Goal: Transaction & Acquisition: Purchase product/service

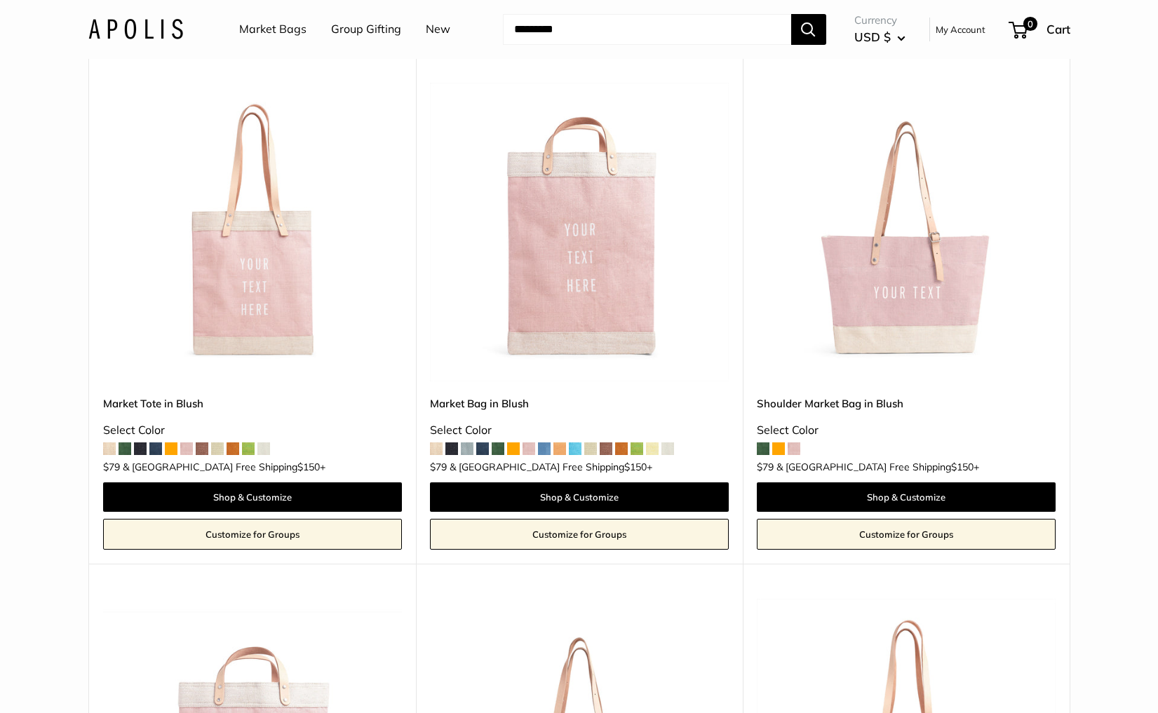
scroll to position [113, 0]
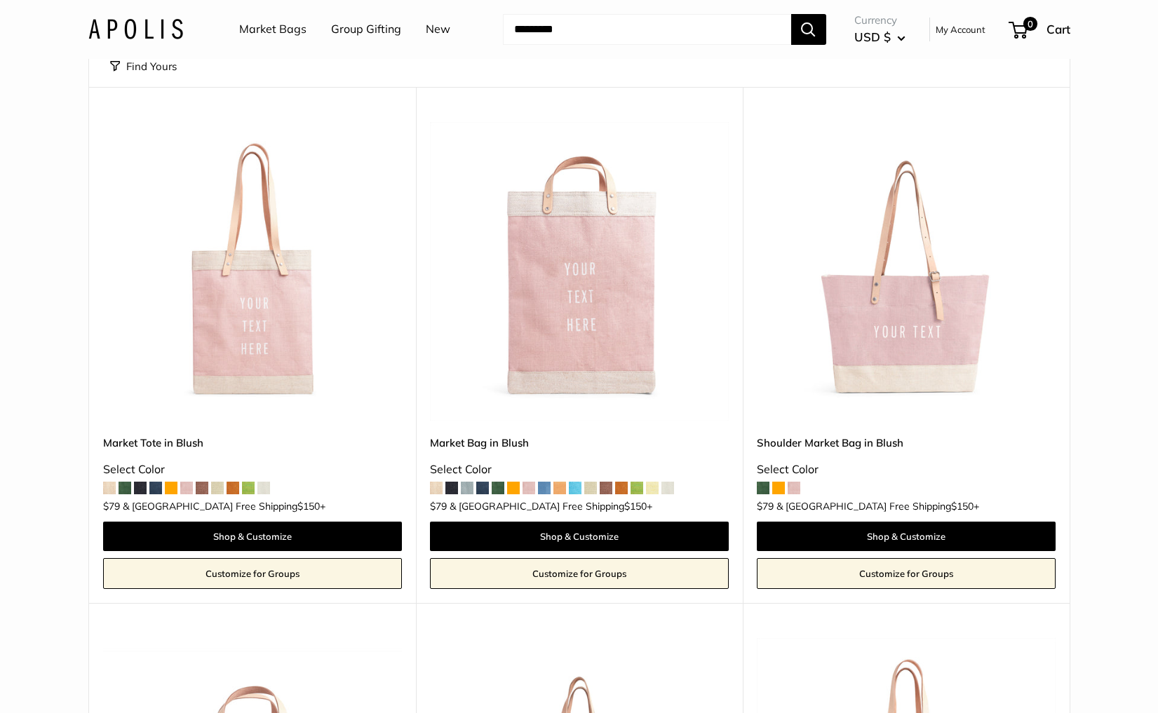
click at [0, 0] on img at bounding box center [0, 0] width 0 height 0
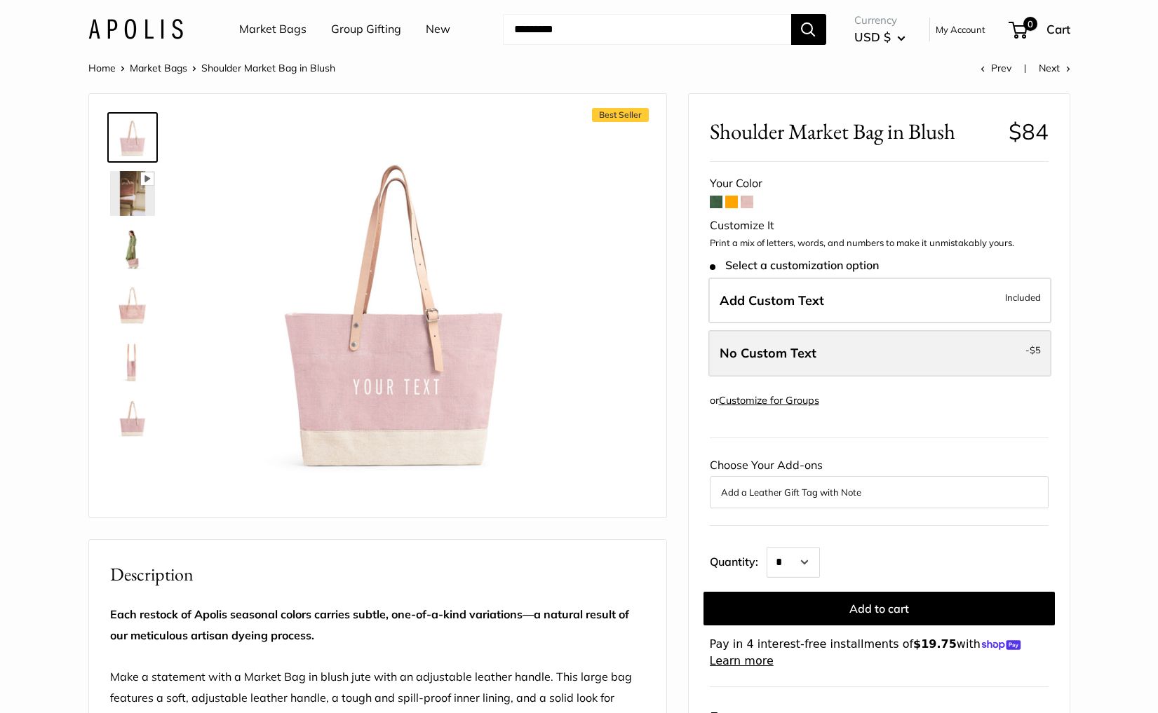
click at [844, 358] on label "No Custom Text - $5" at bounding box center [879, 353] width 343 height 46
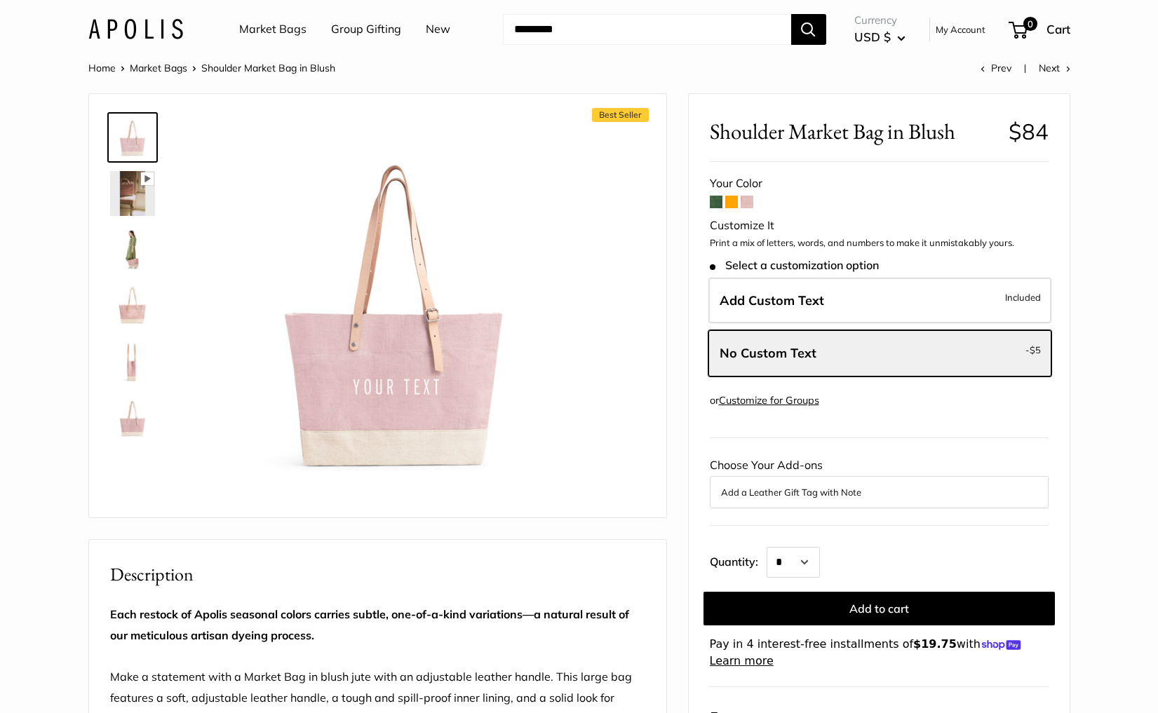
click at [734, 204] on span at bounding box center [731, 202] width 13 height 13
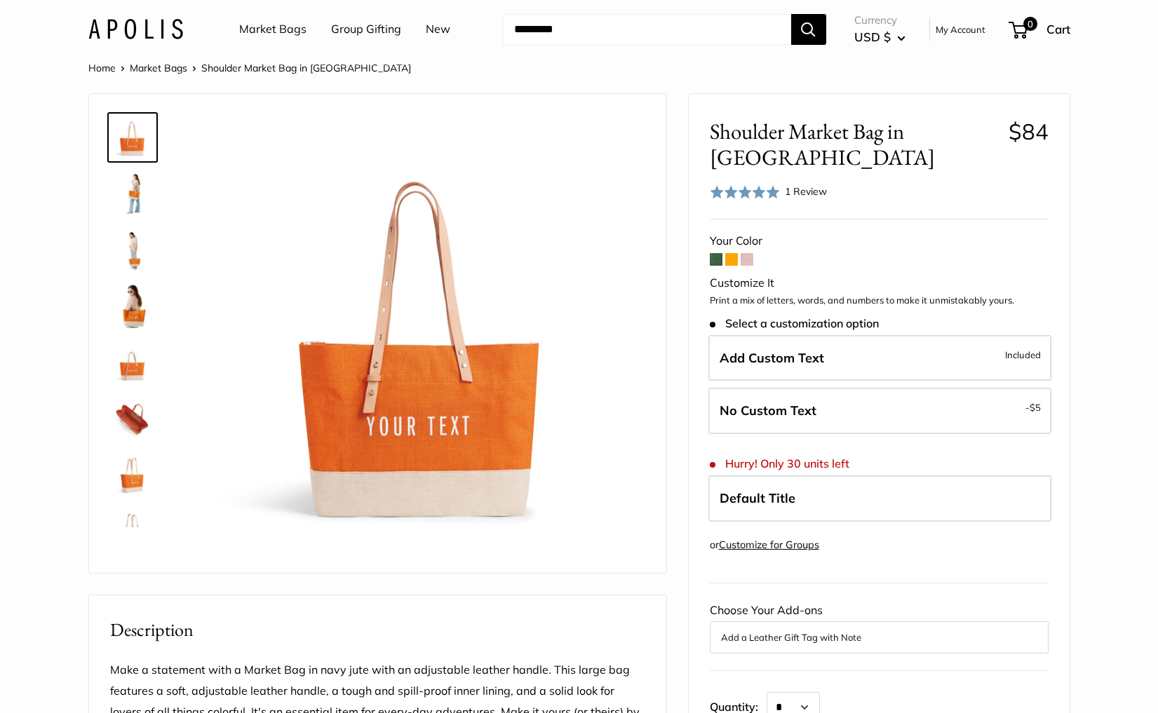
click at [754, 231] on form "Your Color Customize It Print a mix of letters, words, and numbers to make it u…" at bounding box center [879, 523] width 339 height 584
click at [750, 253] on span at bounding box center [747, 259] width 13 height 13
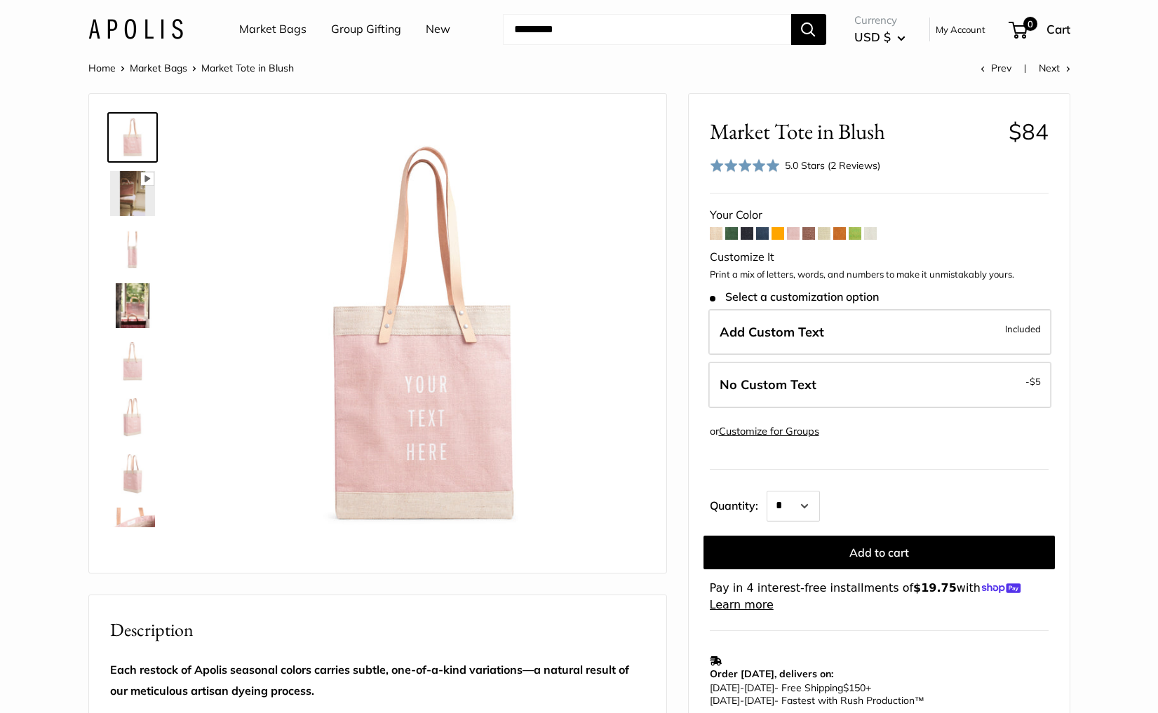
click at [811, 161] on div "5.0 Stars (2 Reviews)" at bounding box center [832, 165] width 95 height 15
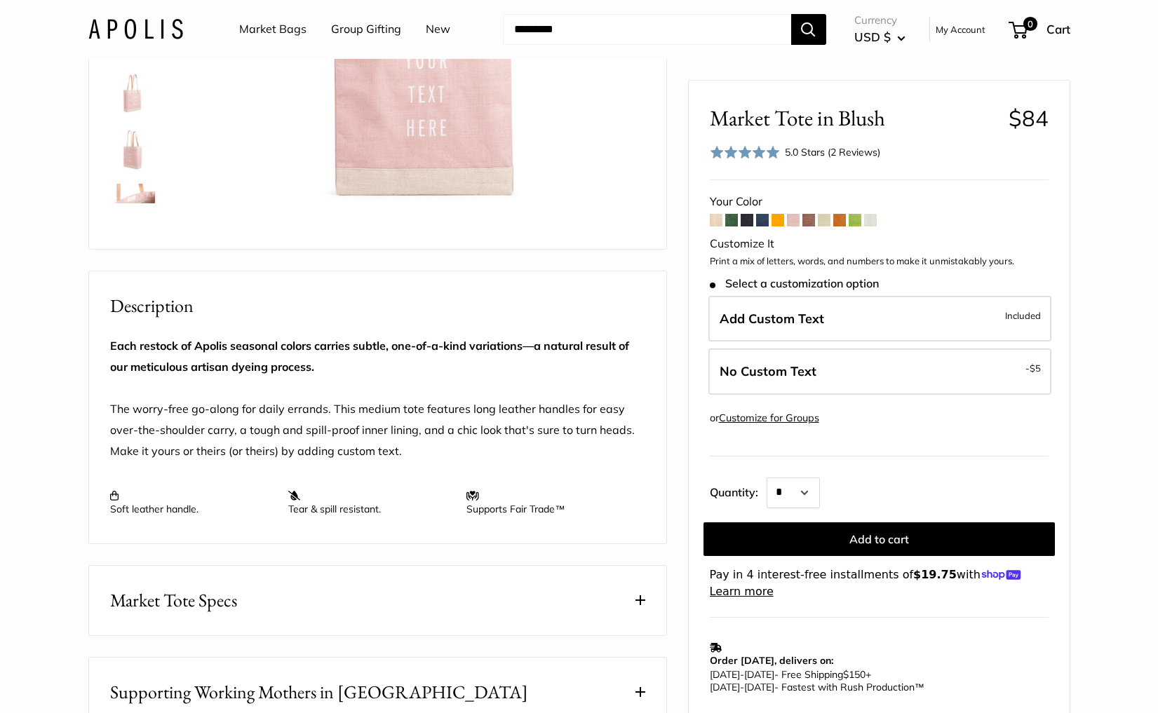
scroll to position [132, 0]
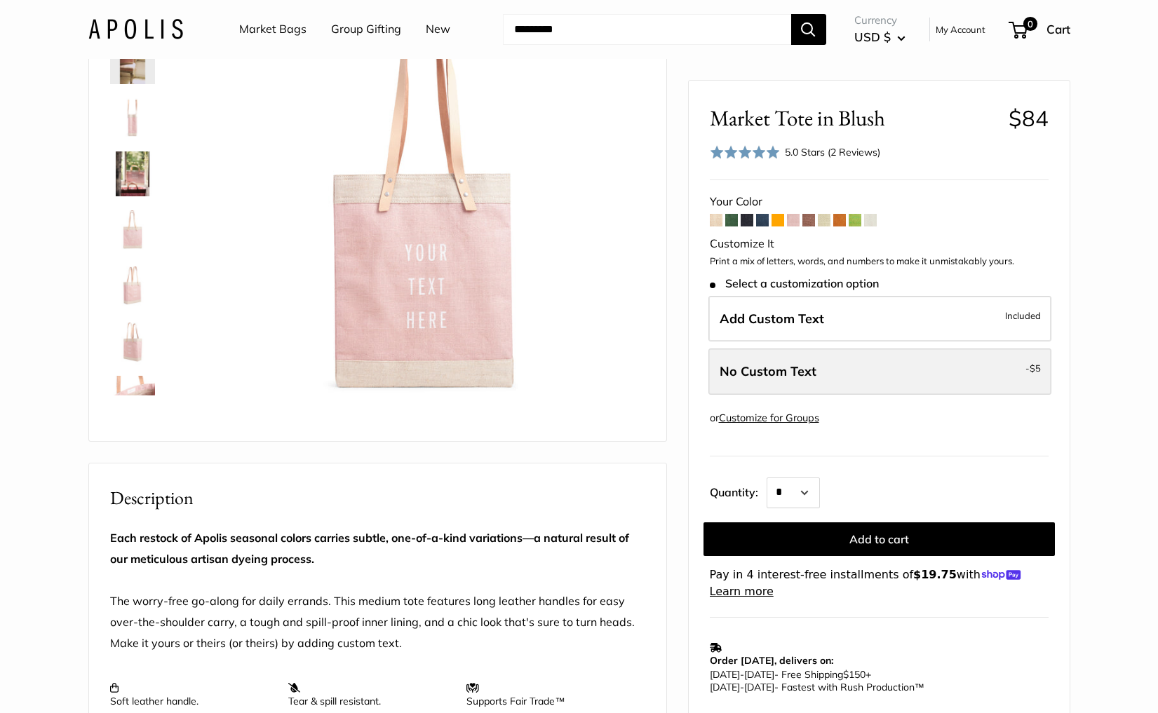
click at [825, 372] on label "No Custom Text - $5" at bounding box center [879, 372] width 343 height 46
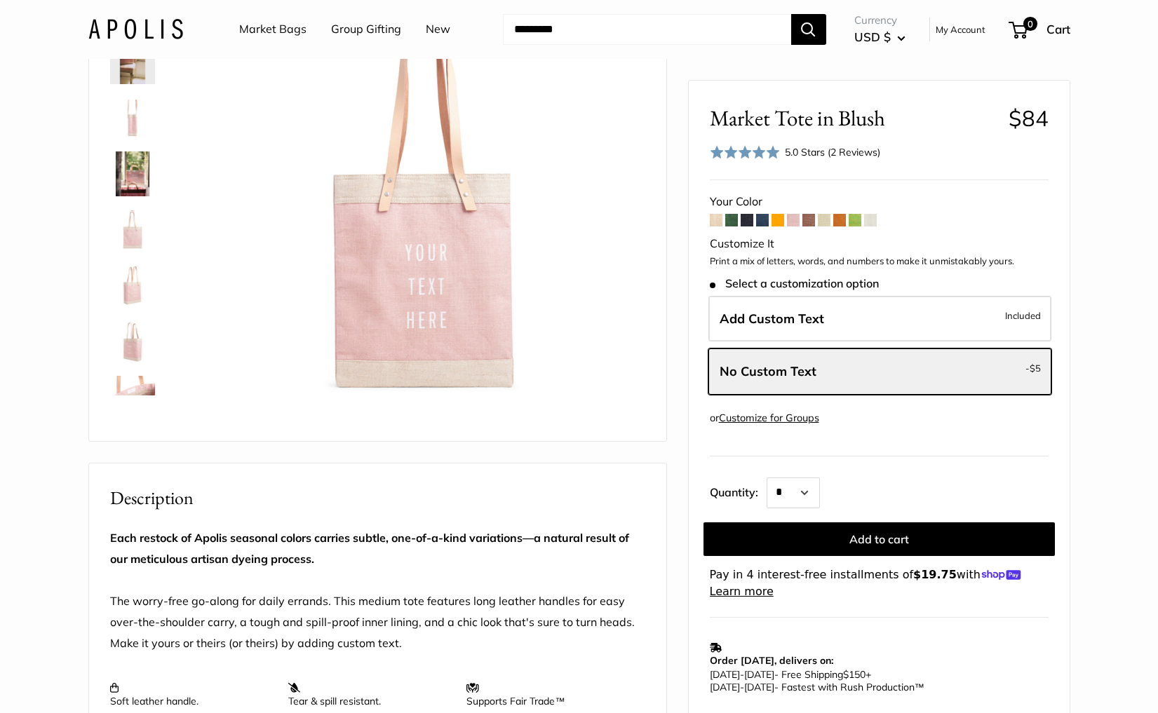
click at [246, 27] on link "Market Bags" at bounding box center [272, 29] width 67 height 21
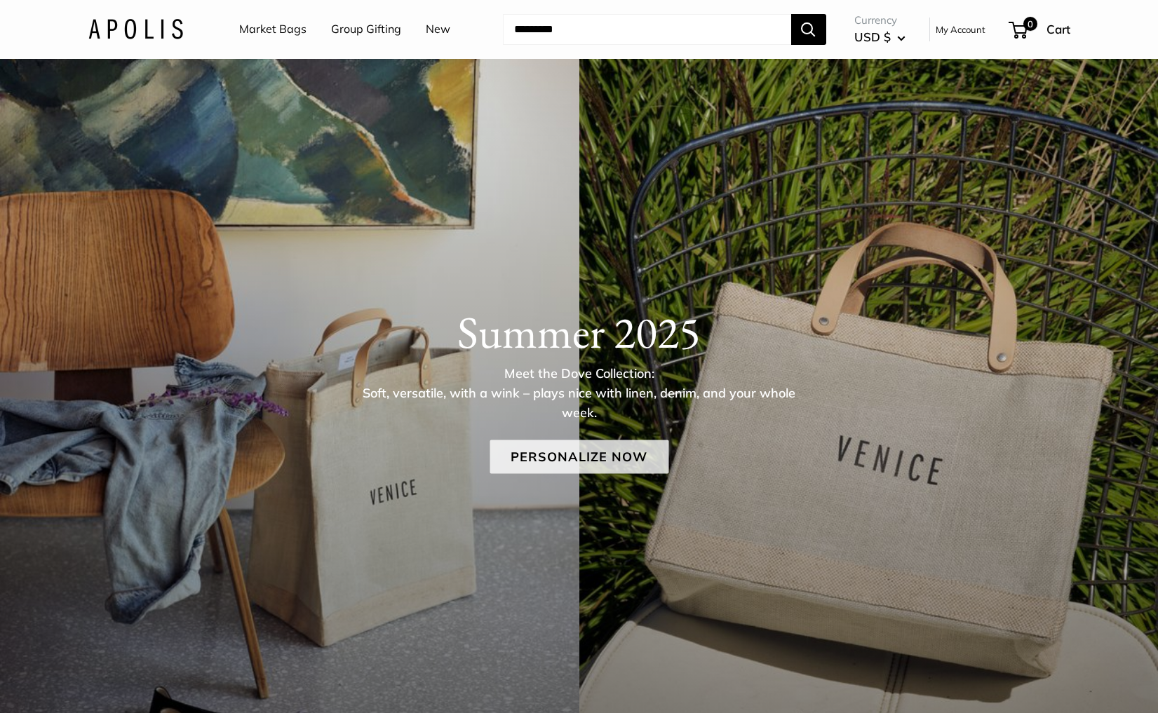
click at [558, 448] on link "Personalize Now" at bounding box center [578, 457] width 179 height 34
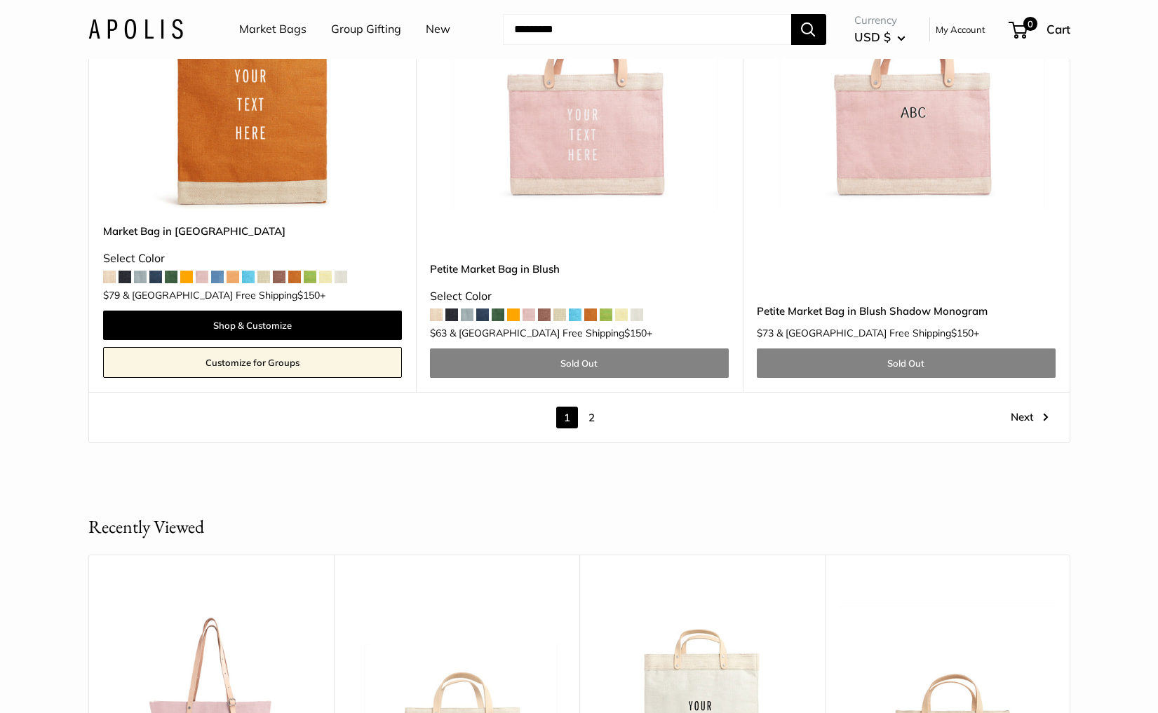
scroll to position [8246, 0]
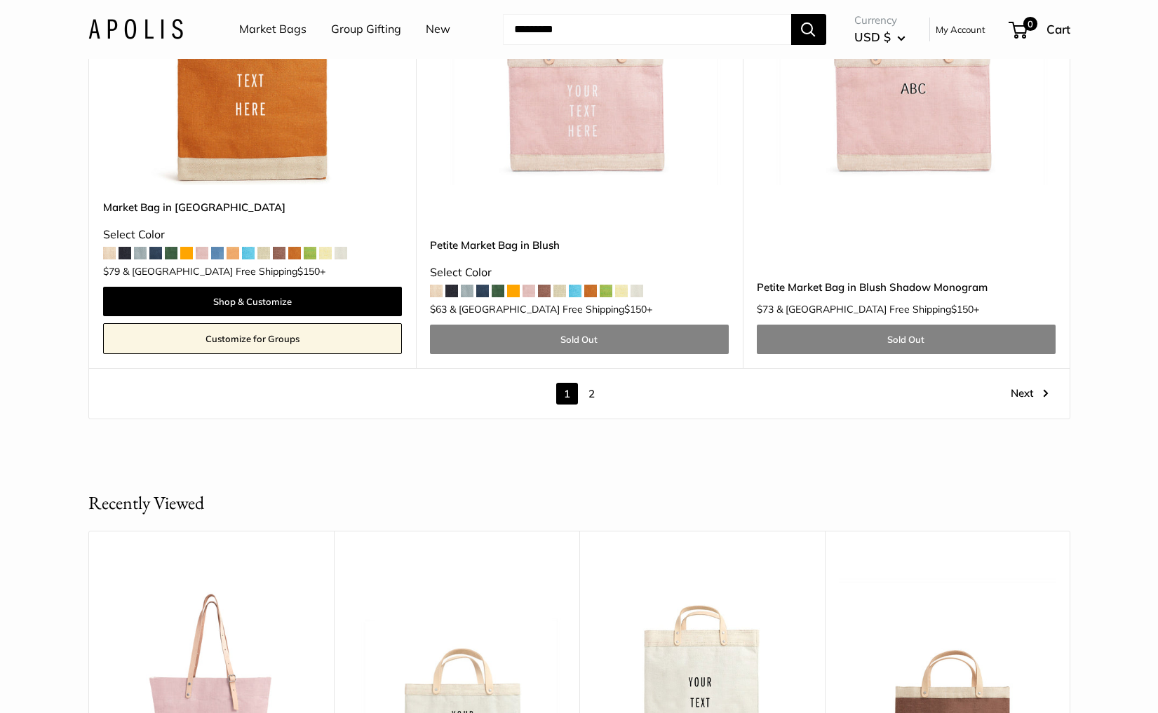
click at [593, 383] on link "2" at bounding box center [592, 394] width 22 height 22
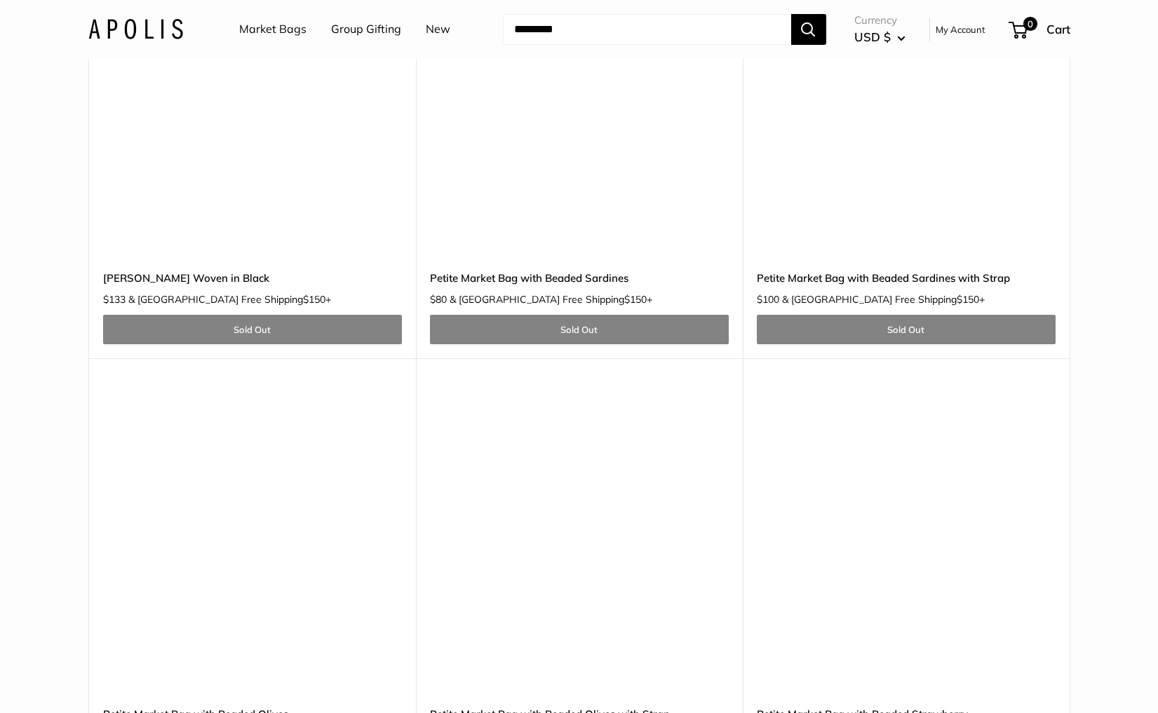
scroll to position [2492, 0]
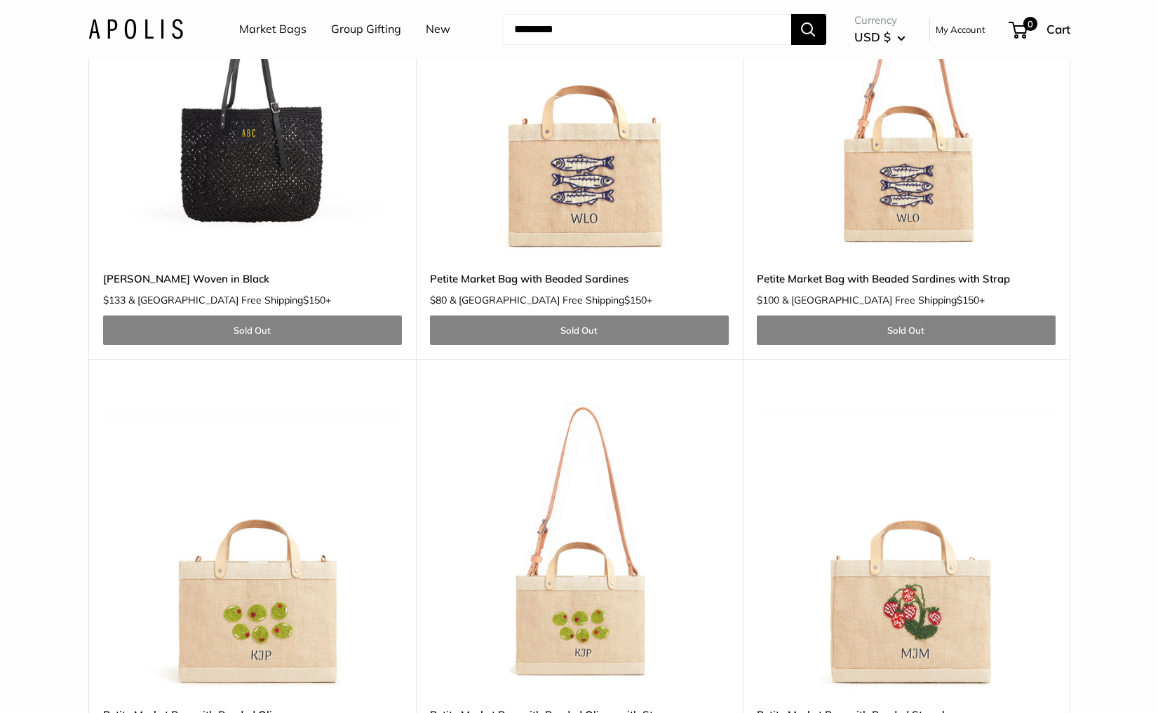
click at [0, 0] on img at bounding box center [0, 0] width 0 height 0
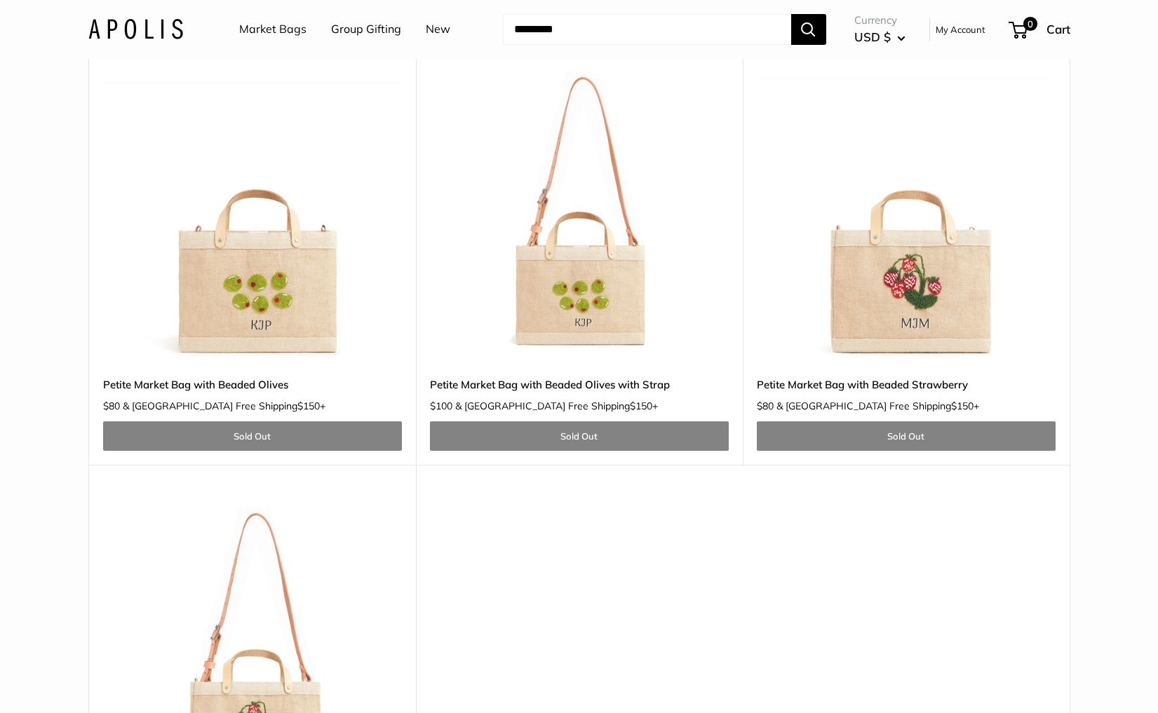
scroll to position [2821, 0]
click at [0, 0] on img at bounding box center [0, 0] width 0 height 0
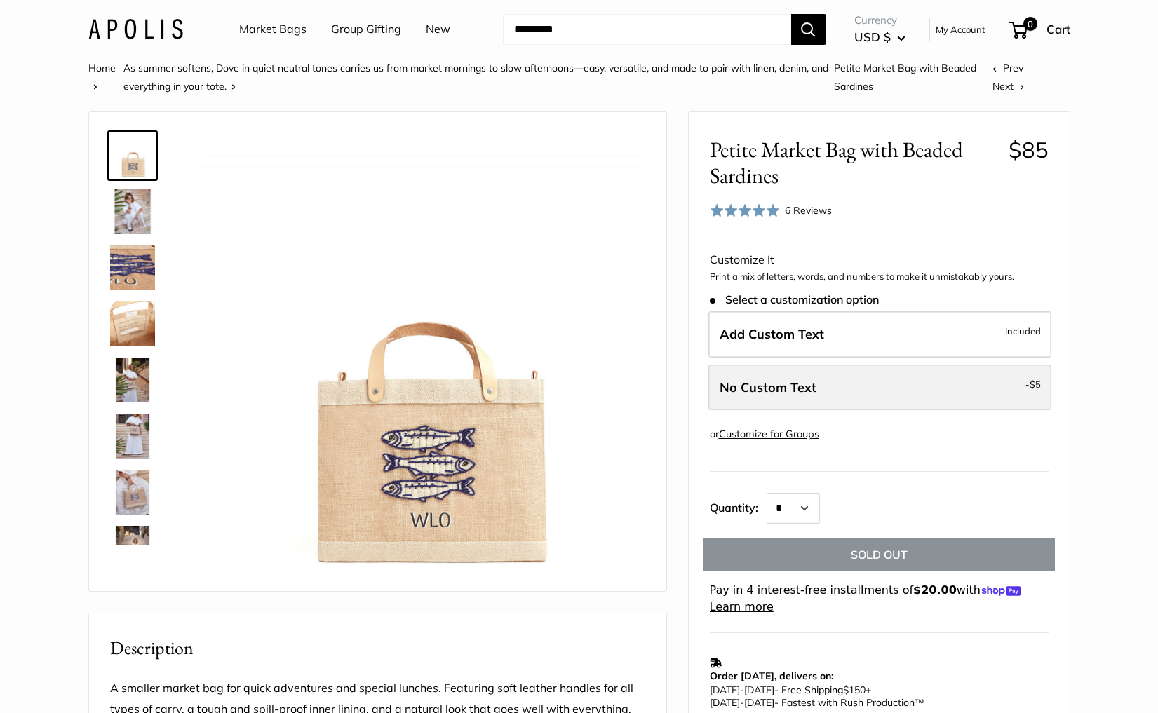
click at [813, 391] on span "No Custom Text" at bounding box center [767, 387] width 97 height 16
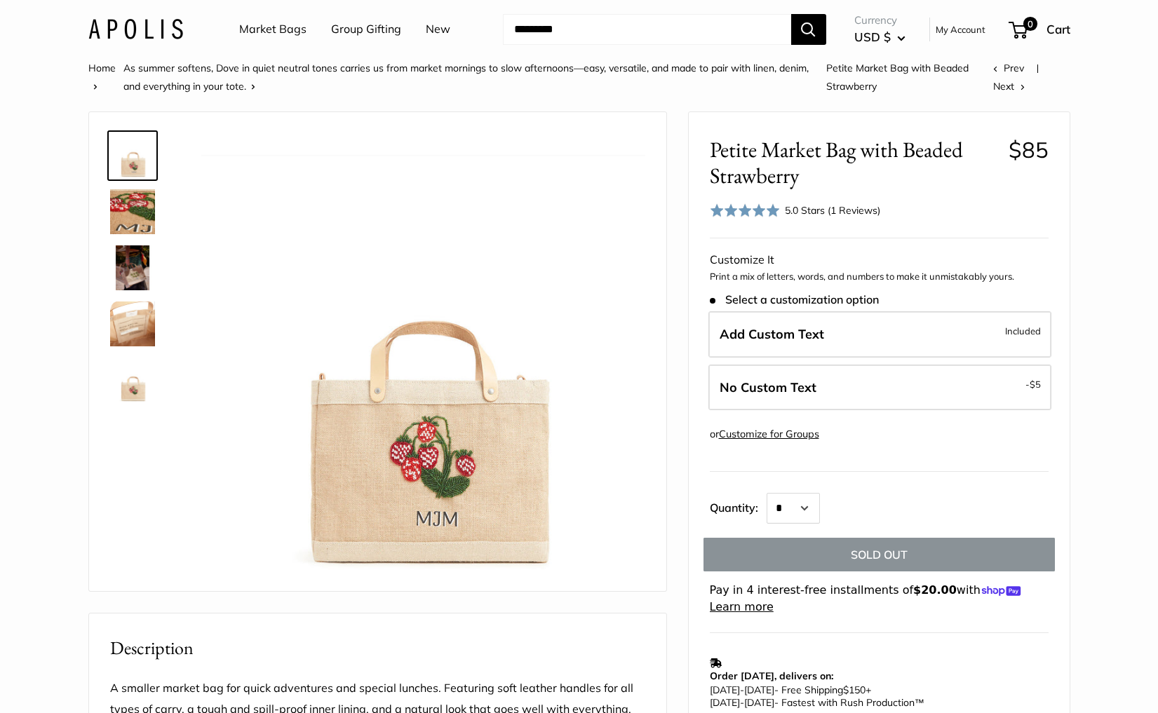
click at [252, 29] on link "Market Bags" at bounding box center [272, 29] width 67 height 21
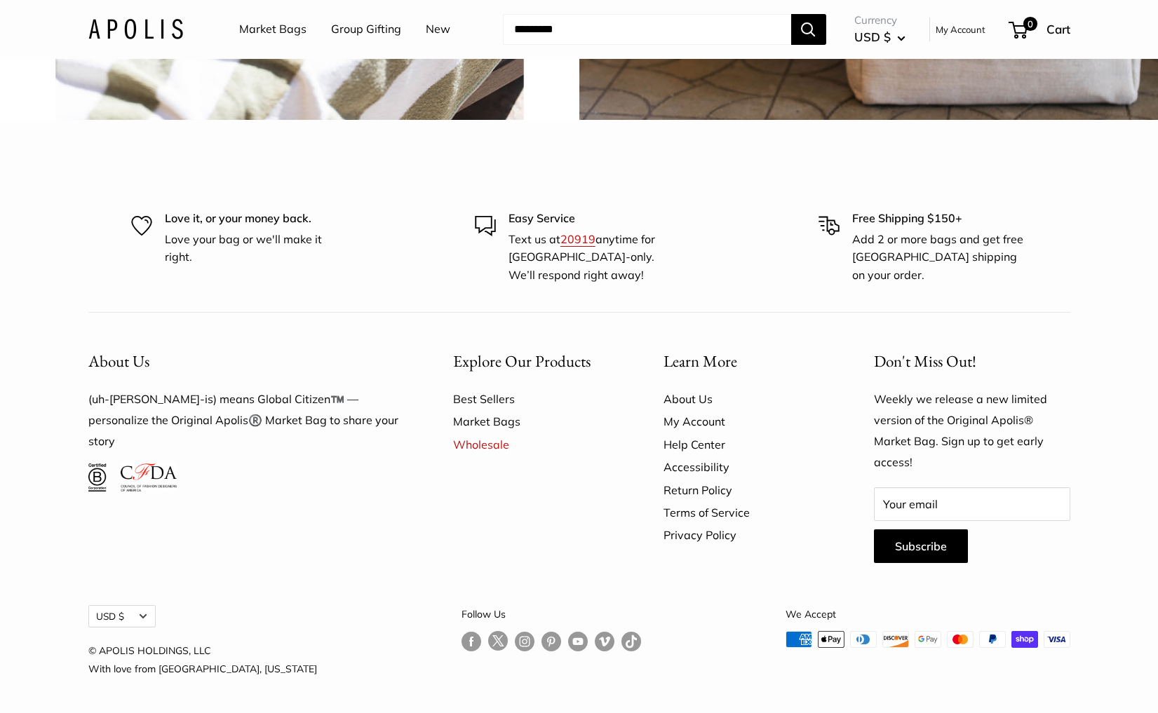
scroll to position [4081, 0]
click at [515, 637] on link "Follow us on Instagram" at bounding box center [525, 641] width 20 height 20
click at [259, 29] on link "Market Bags" at bounding box center [272, 29] width 67 height 21
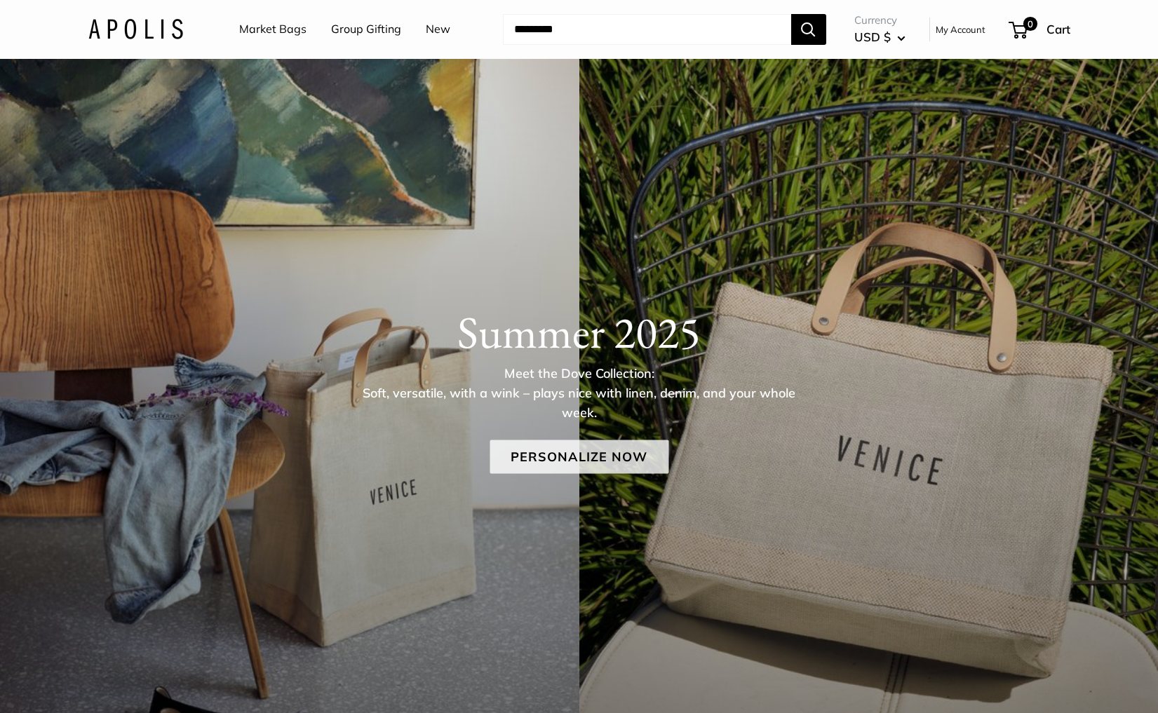
click at [562, 463] on link "Personalize Now" at bounding box center [578, 457] width 179 height 34
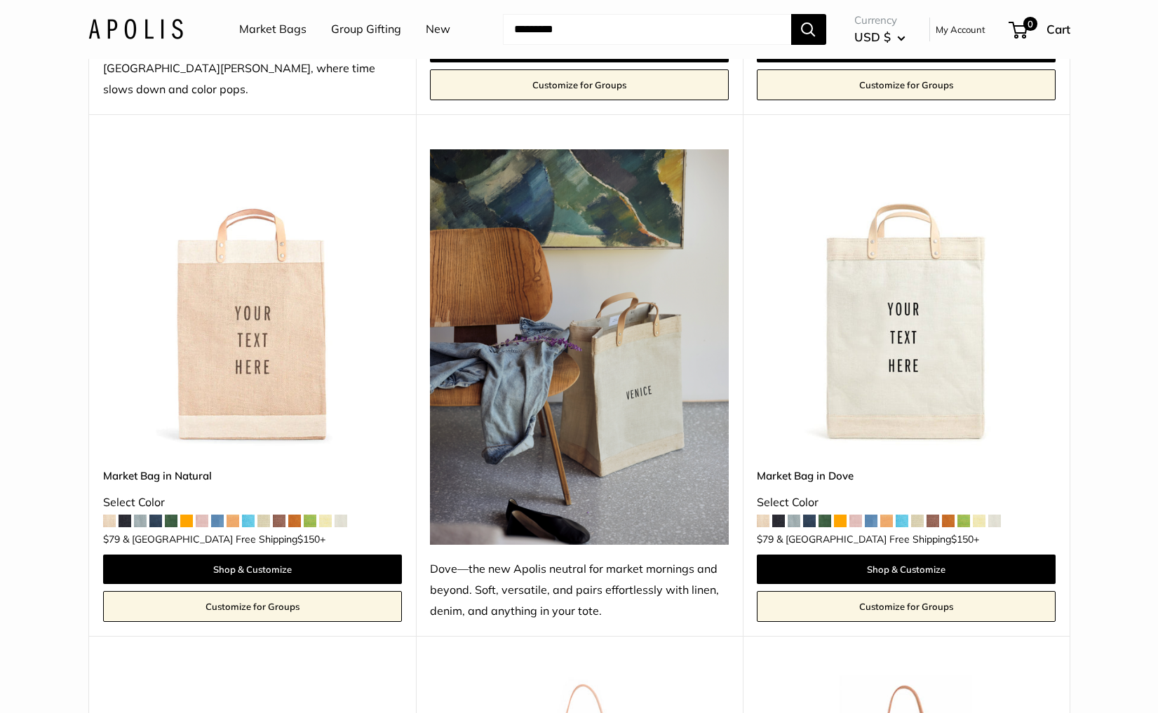
scroll to position [682, 0]
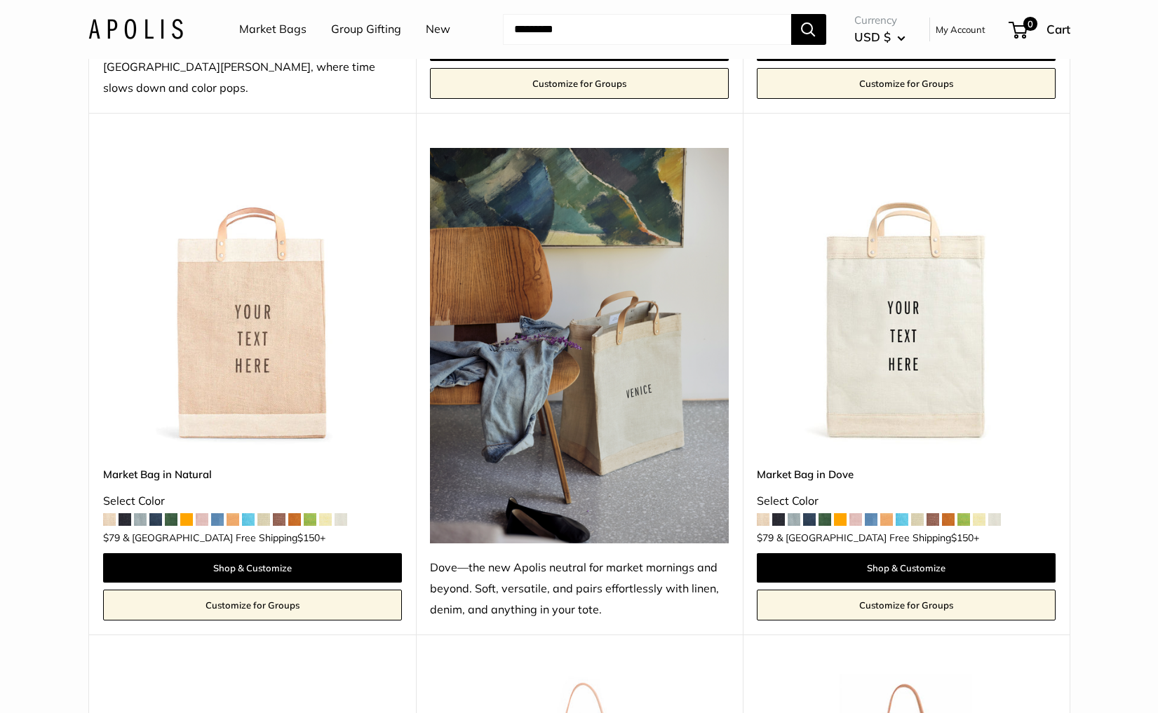
click at [0, 0] on img at bounding box center [0, 0] width 0 height 0
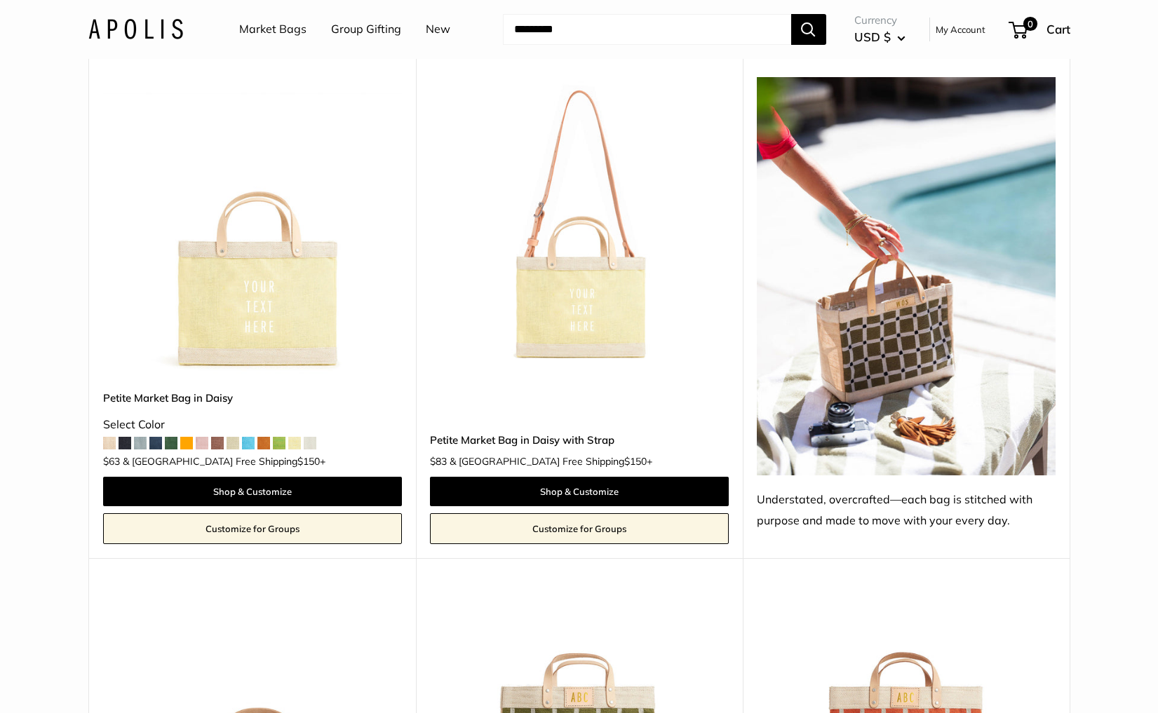
scroll to position [6585, 0]
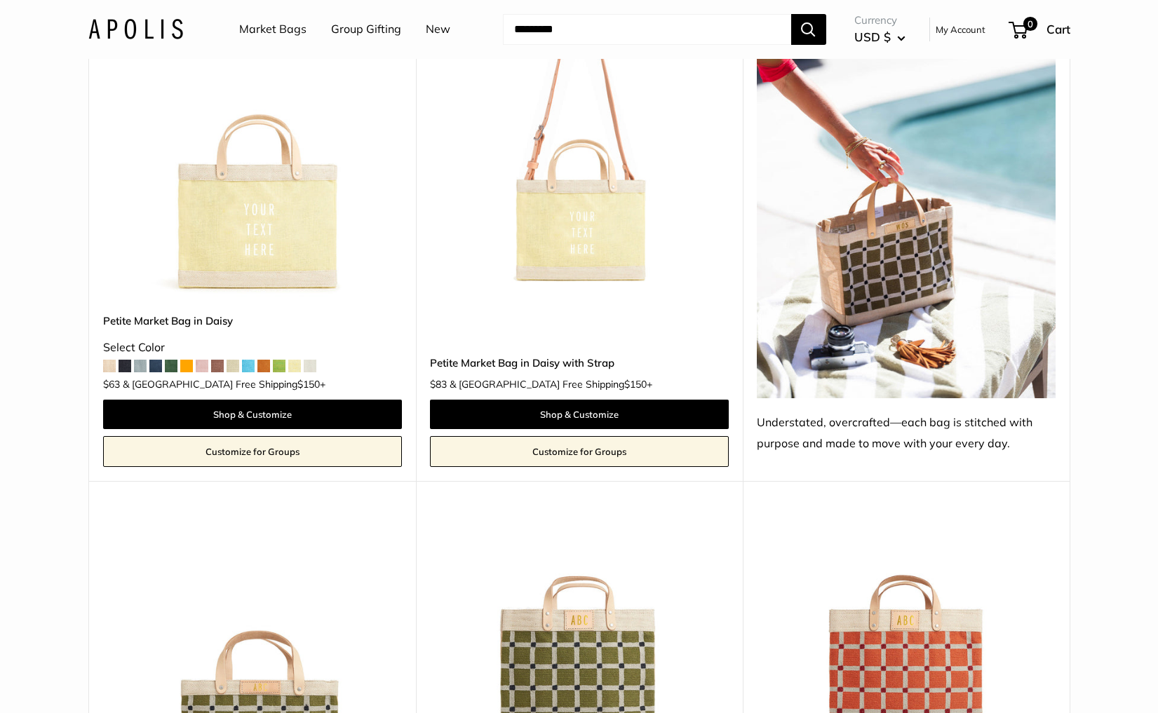
click at [0, 0] on img at bounding box center [0, 0] width 0 height 0
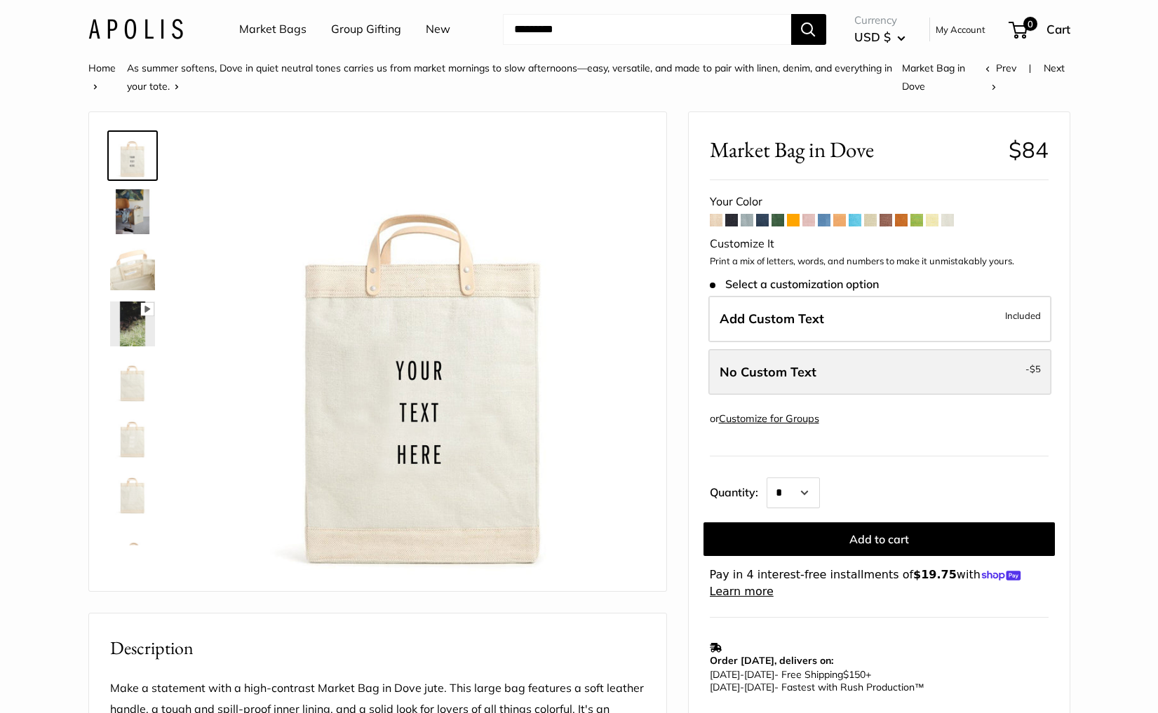
click at [883, 359] on label "No Custom Text - $5" at bounding box center [879, 372] width 343 height 46
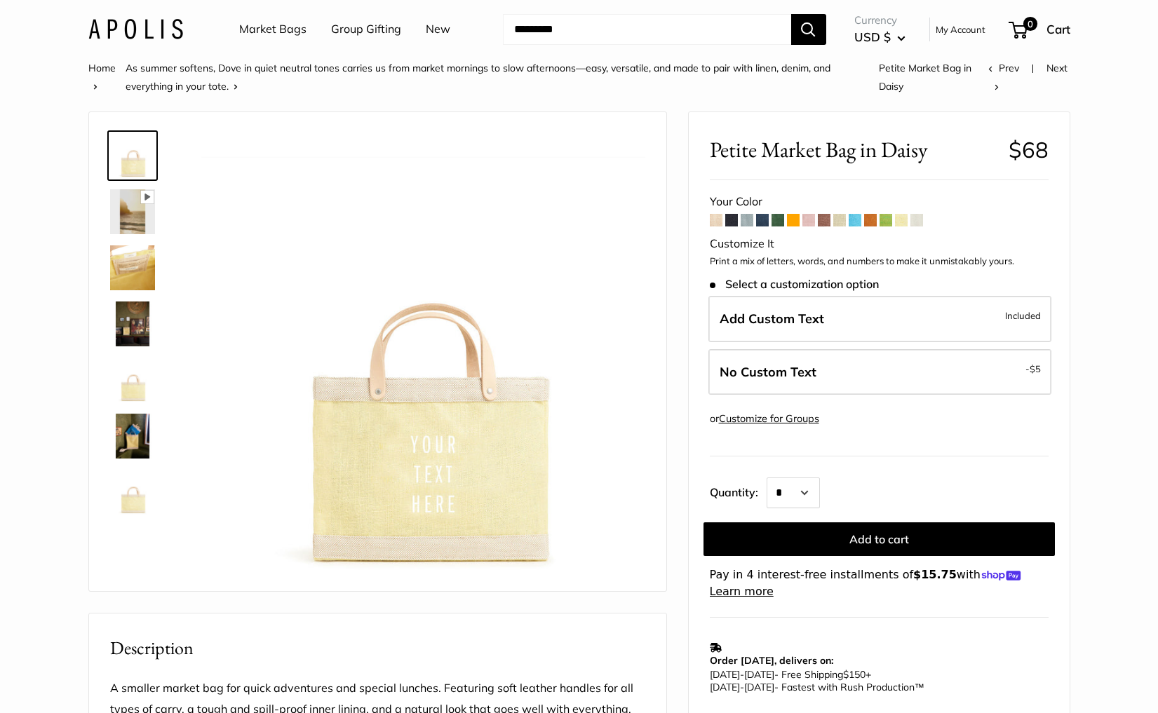
click at [917, 219] on span at bounding box center [916, 220] width 13 height 13
